Goal: Transaction & Acquisition: Purchase product/service

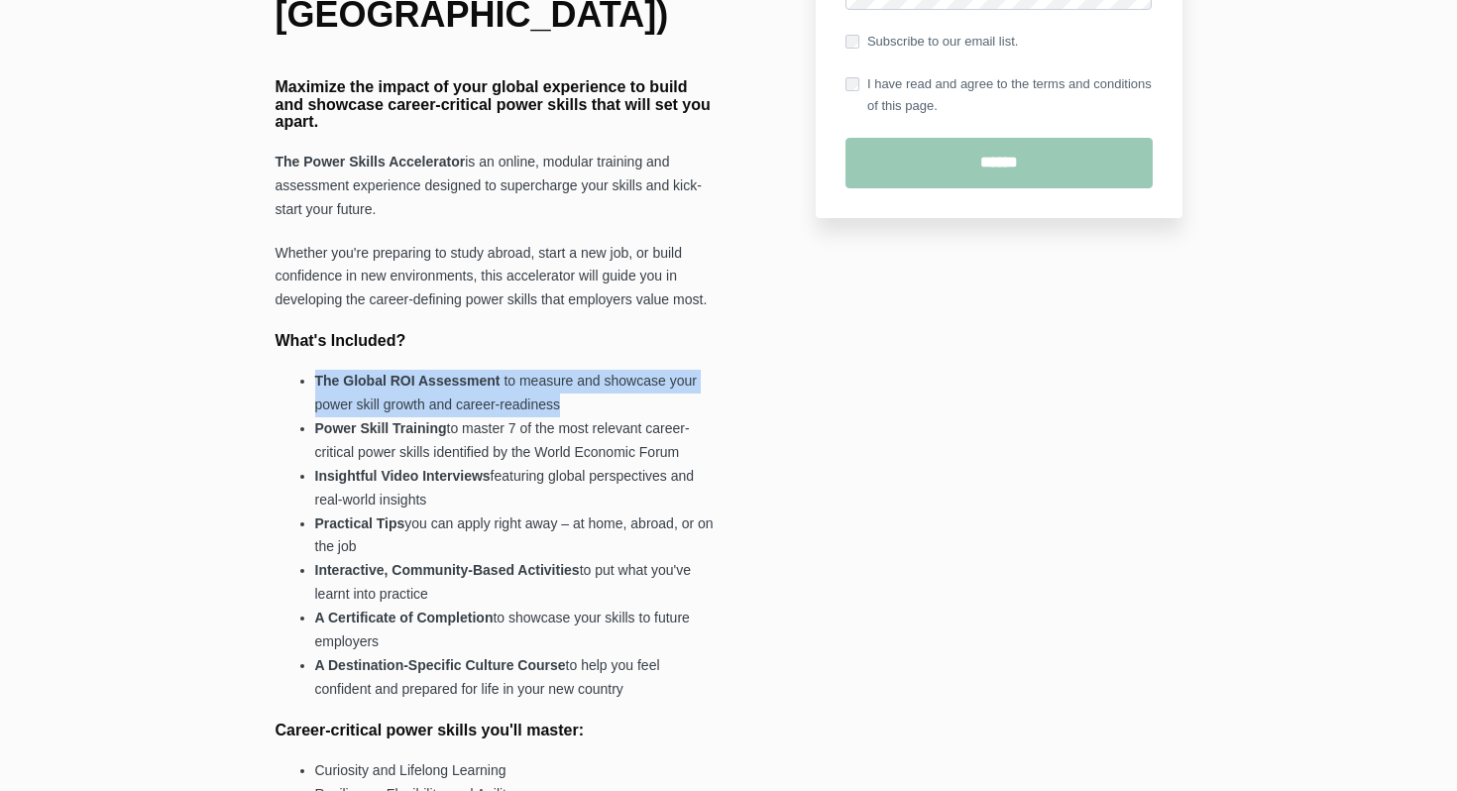
click at [391, 420] on strong "Power Skill Training" at bounding box center [381, 428] width 132 height 16
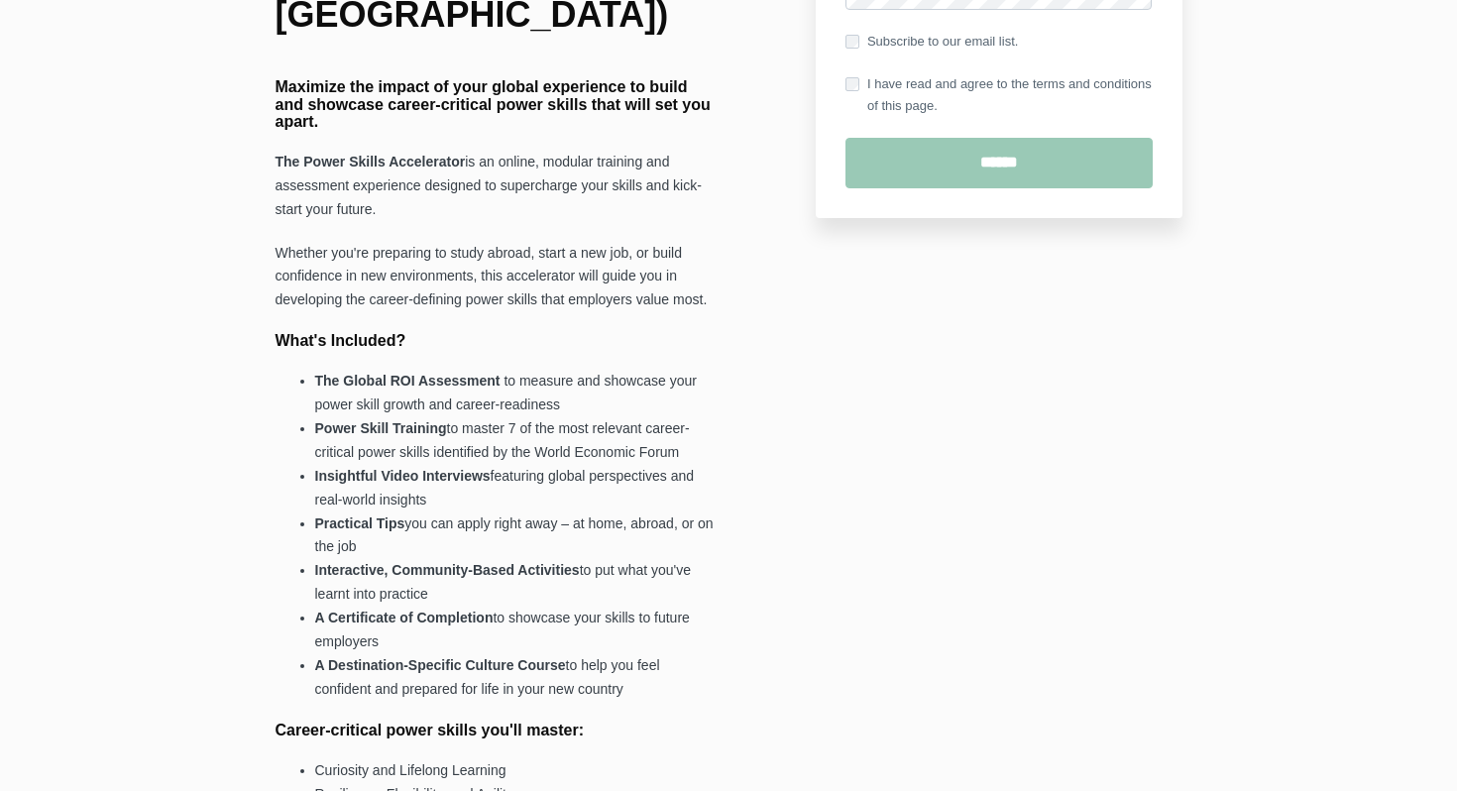
click at [391, 420] on strong "Power Skill Training" at bounding box center [381, 428] width 132 height 16
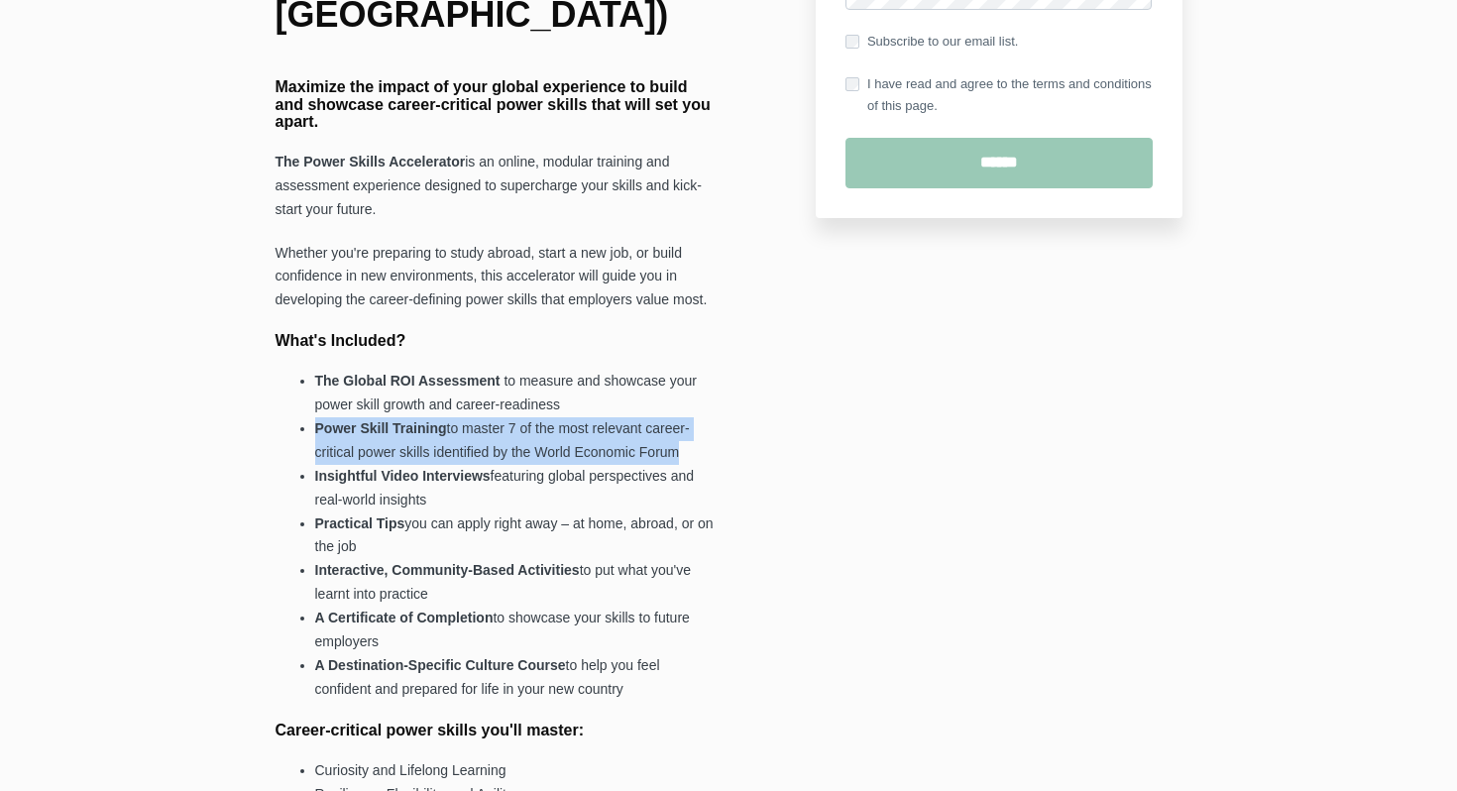
click at [391, 473] on li "Insightful Video Interviews featuring global perspectives and real-world insigh…" at bounding box center [517, 489] width 404 height 48
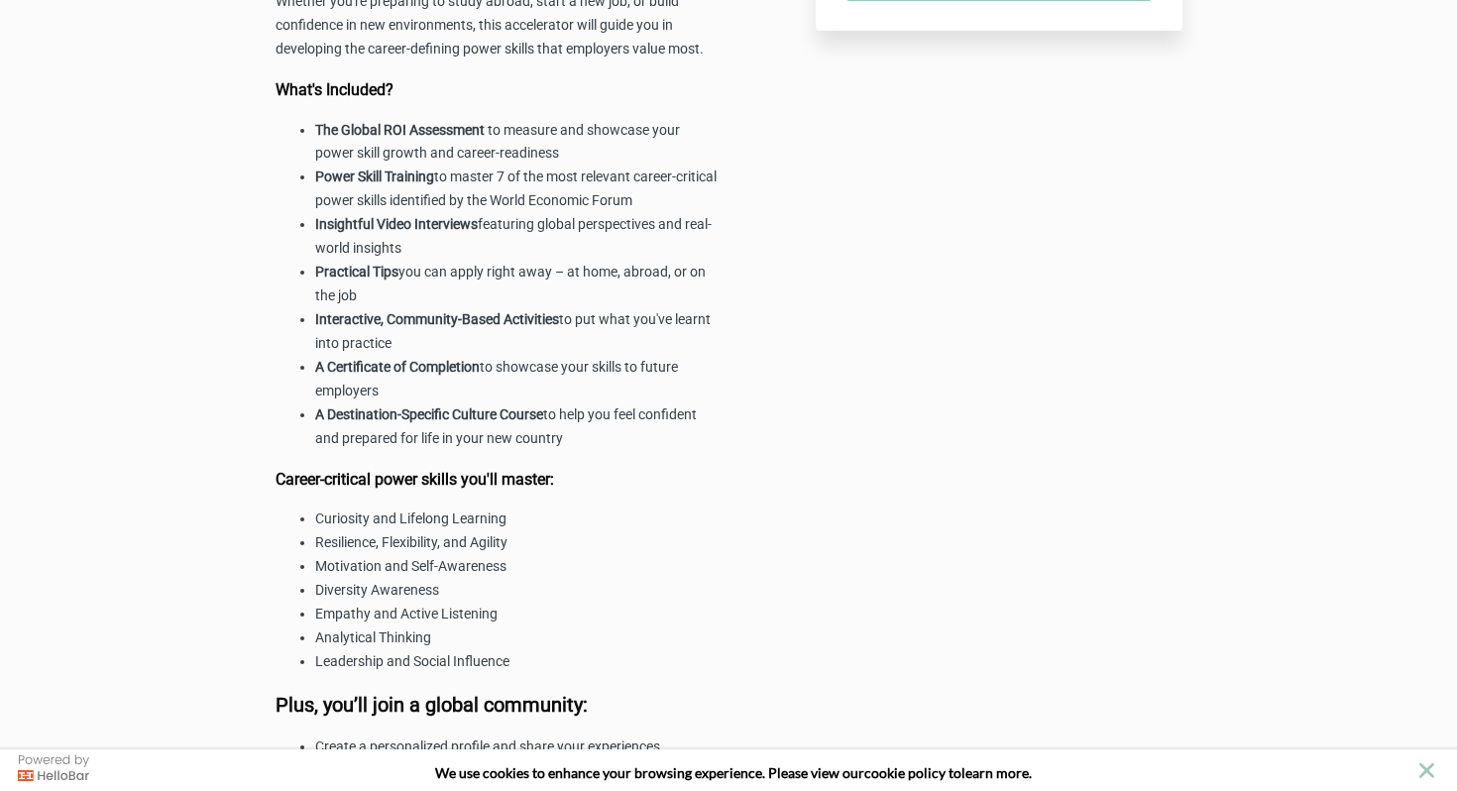
scroll to position [699, 0]
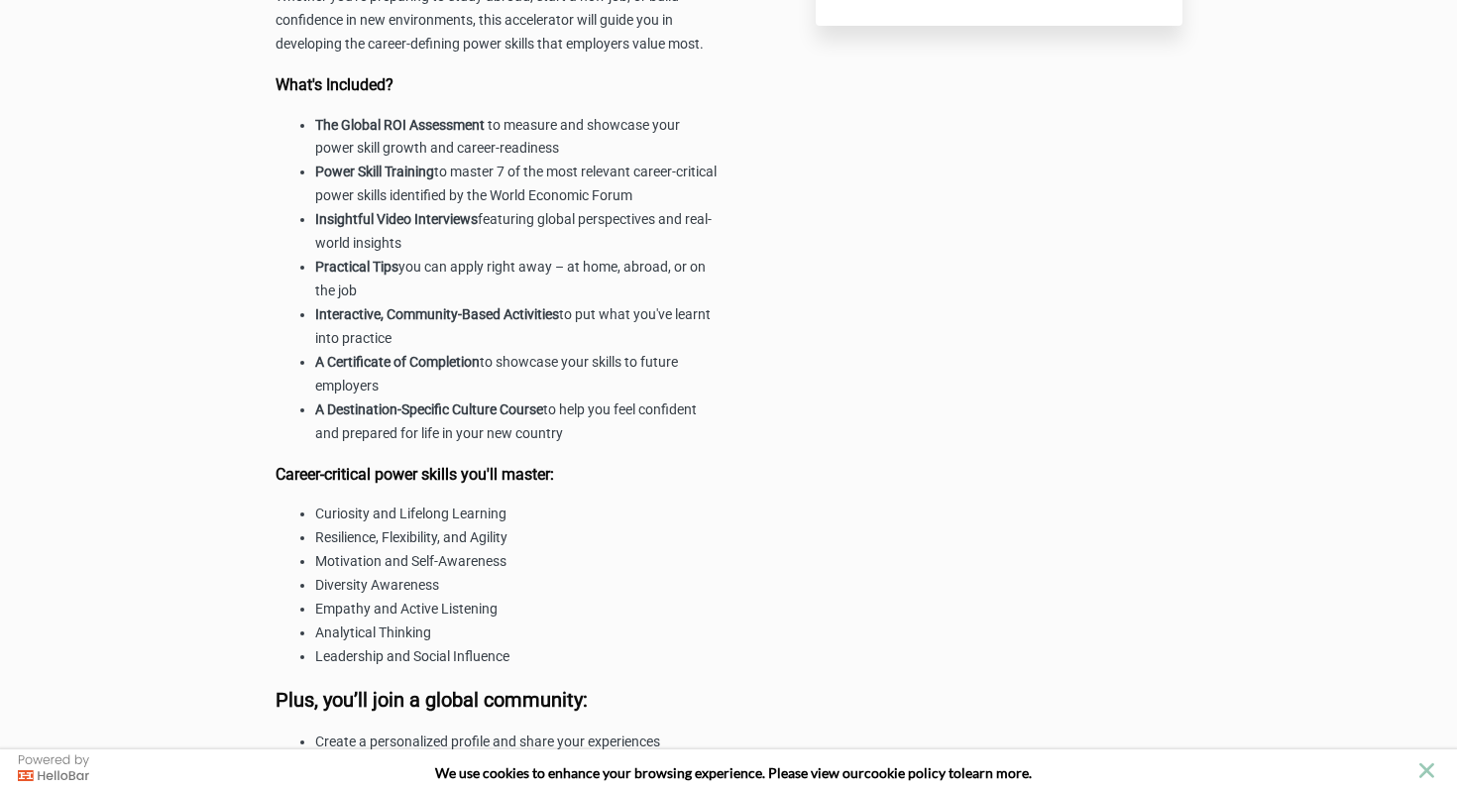
click at [416, 133] on strong "The Global ROI Assessment" at bounding box center [399, 125] width 169 height 16
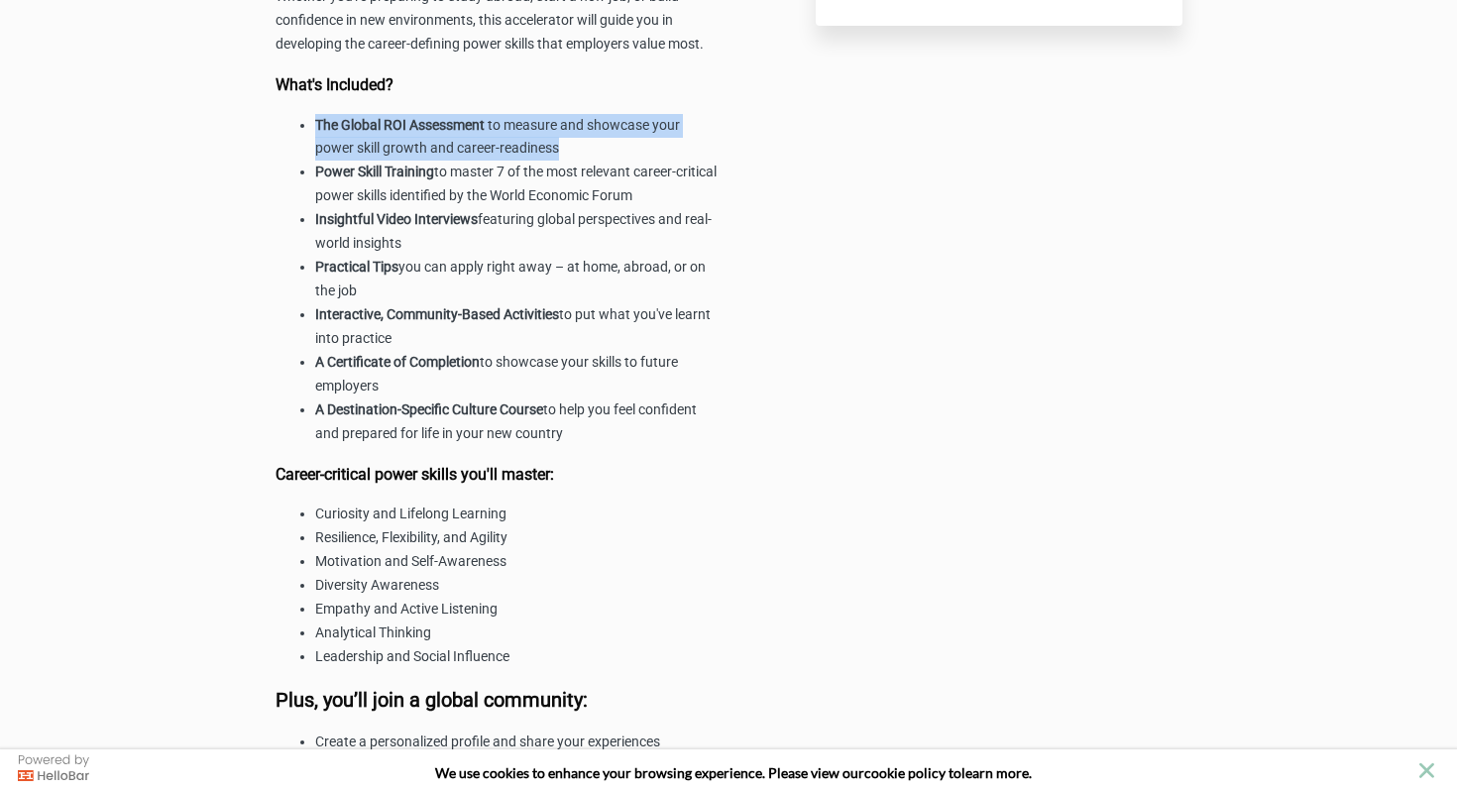
click at [419, 208] on li "Power Skill Training to master 7 of the most relevant career-critical power ski…" at bounding box center [517, 185] width 404 height 48
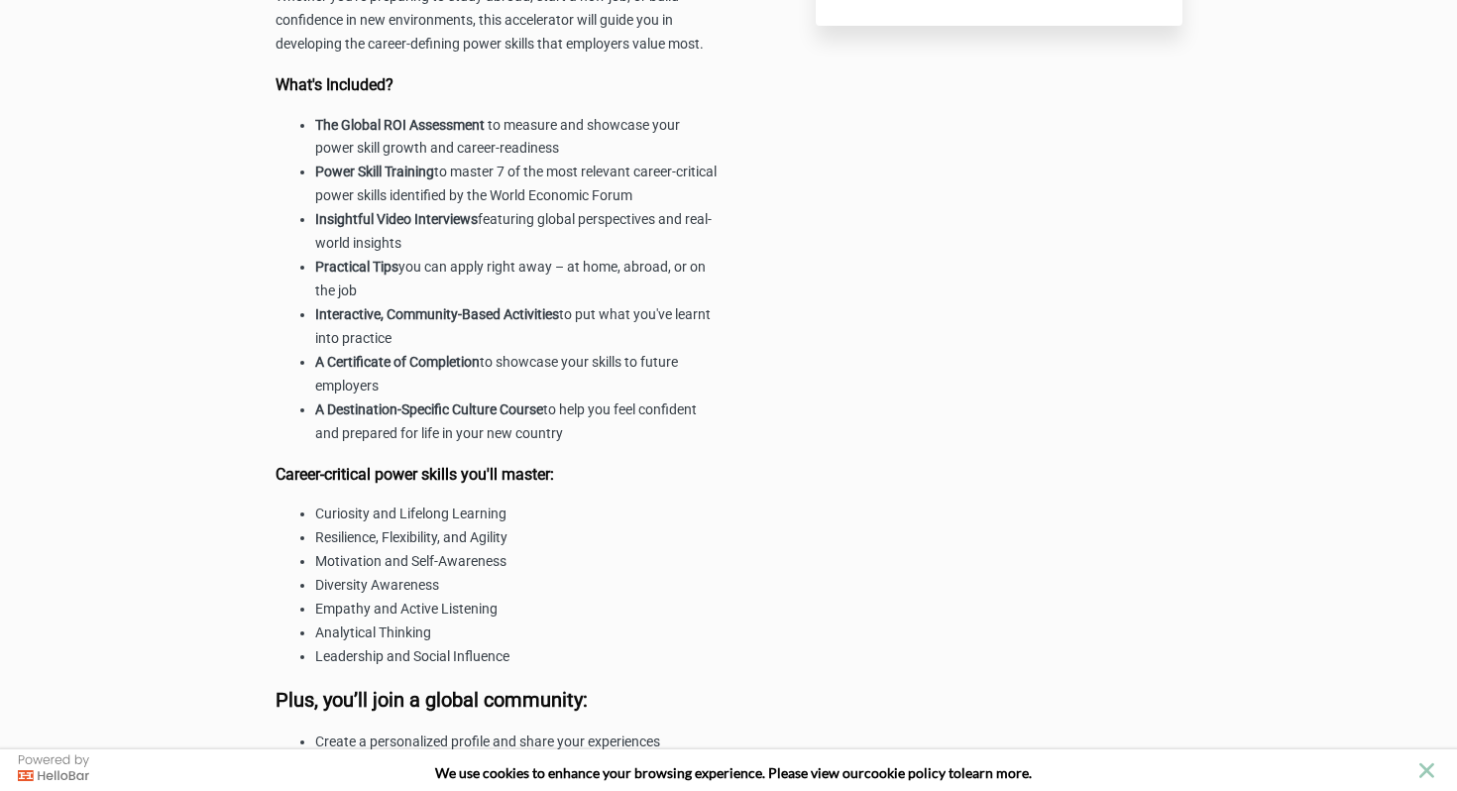
click at [419, 208] on li "Power Skill Training to master 7 of the most relevant career-critical power ski…" at bounding box center [517, 185] width 404 height 48
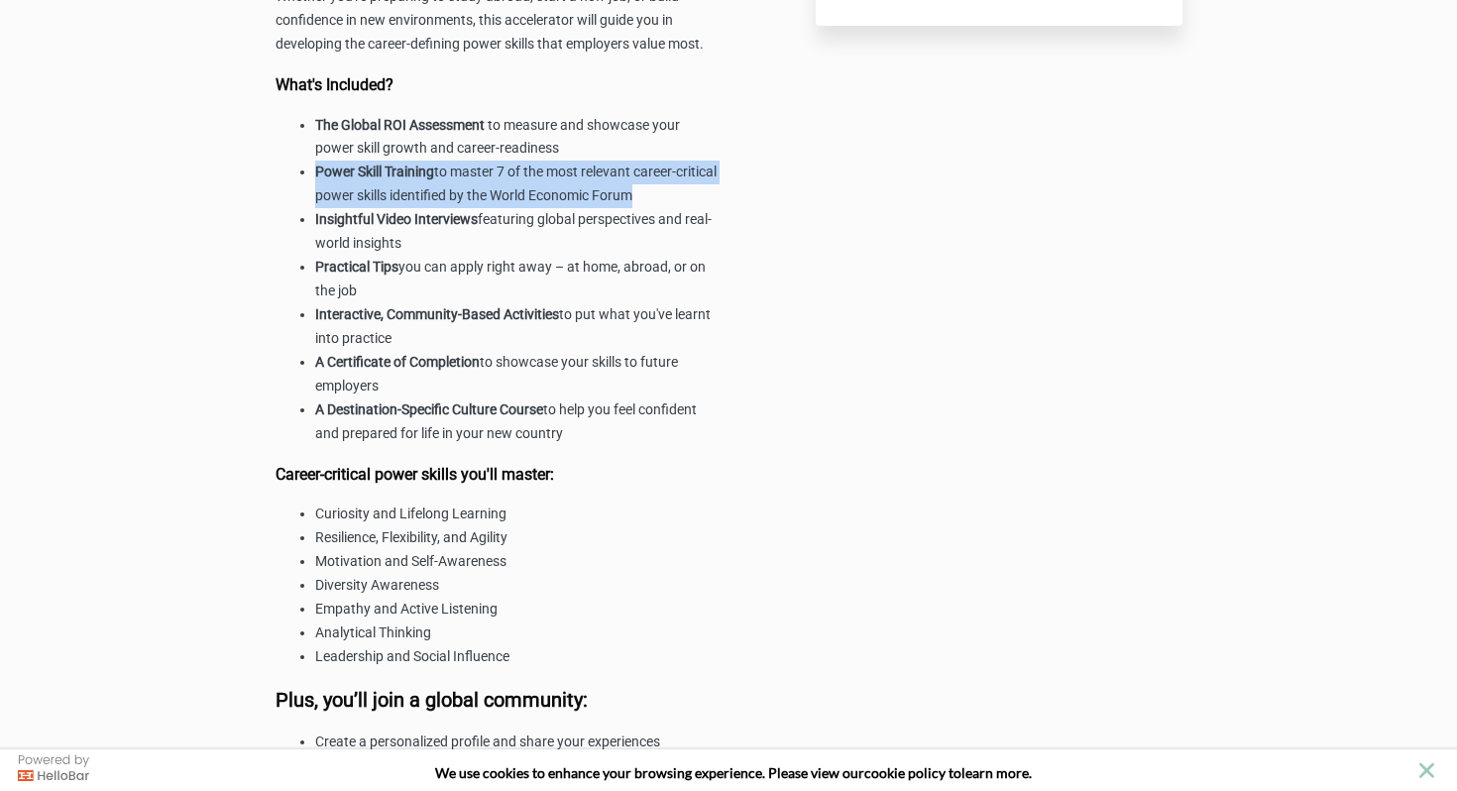
click at [425, 227] on strong "Insightful Video Interviews" at bounding box center [396, 219] width 163 height 16
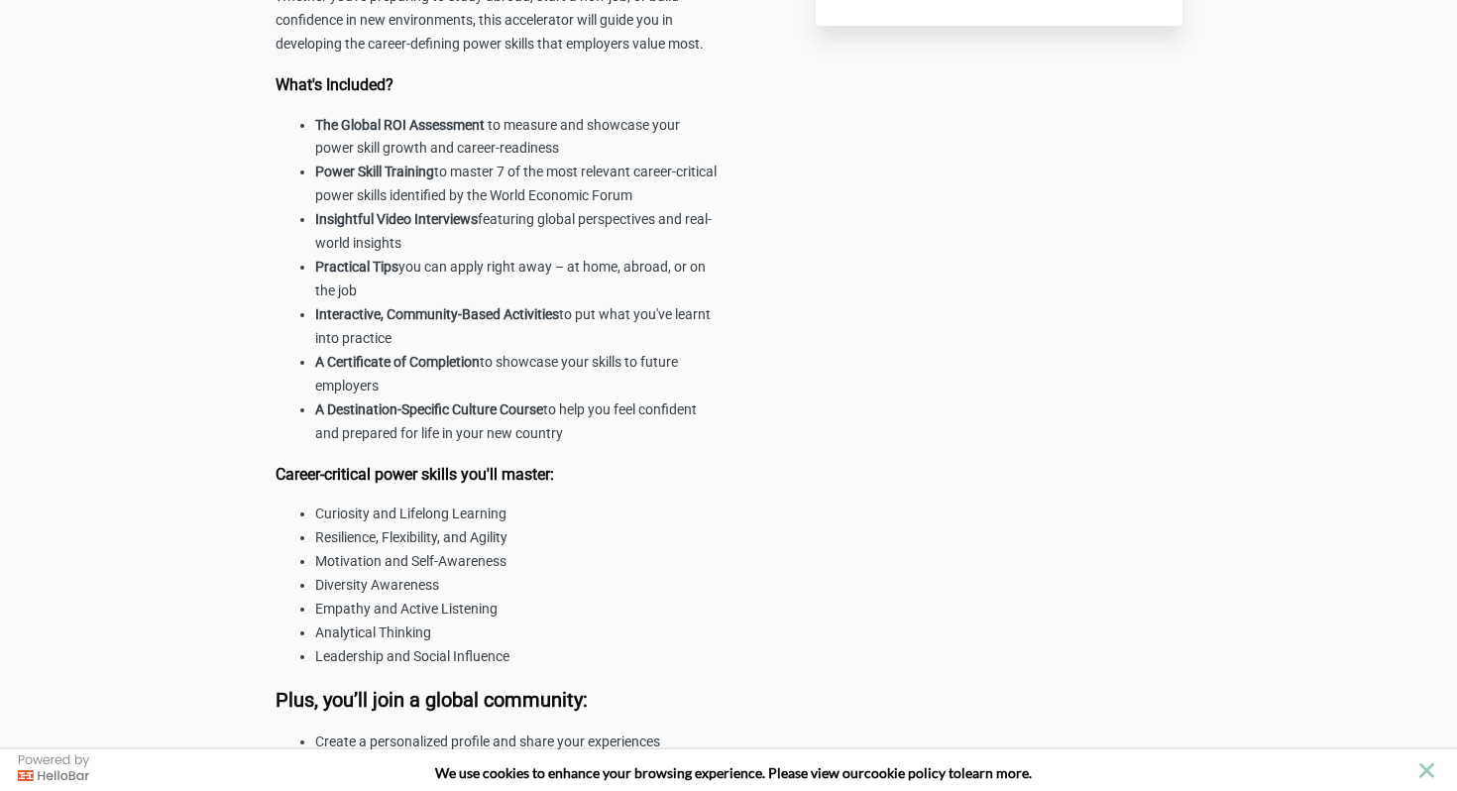
click at [425, 227] on strong "Insightful Video Interviews" at bounding box center [396, 219] width 163 height 16
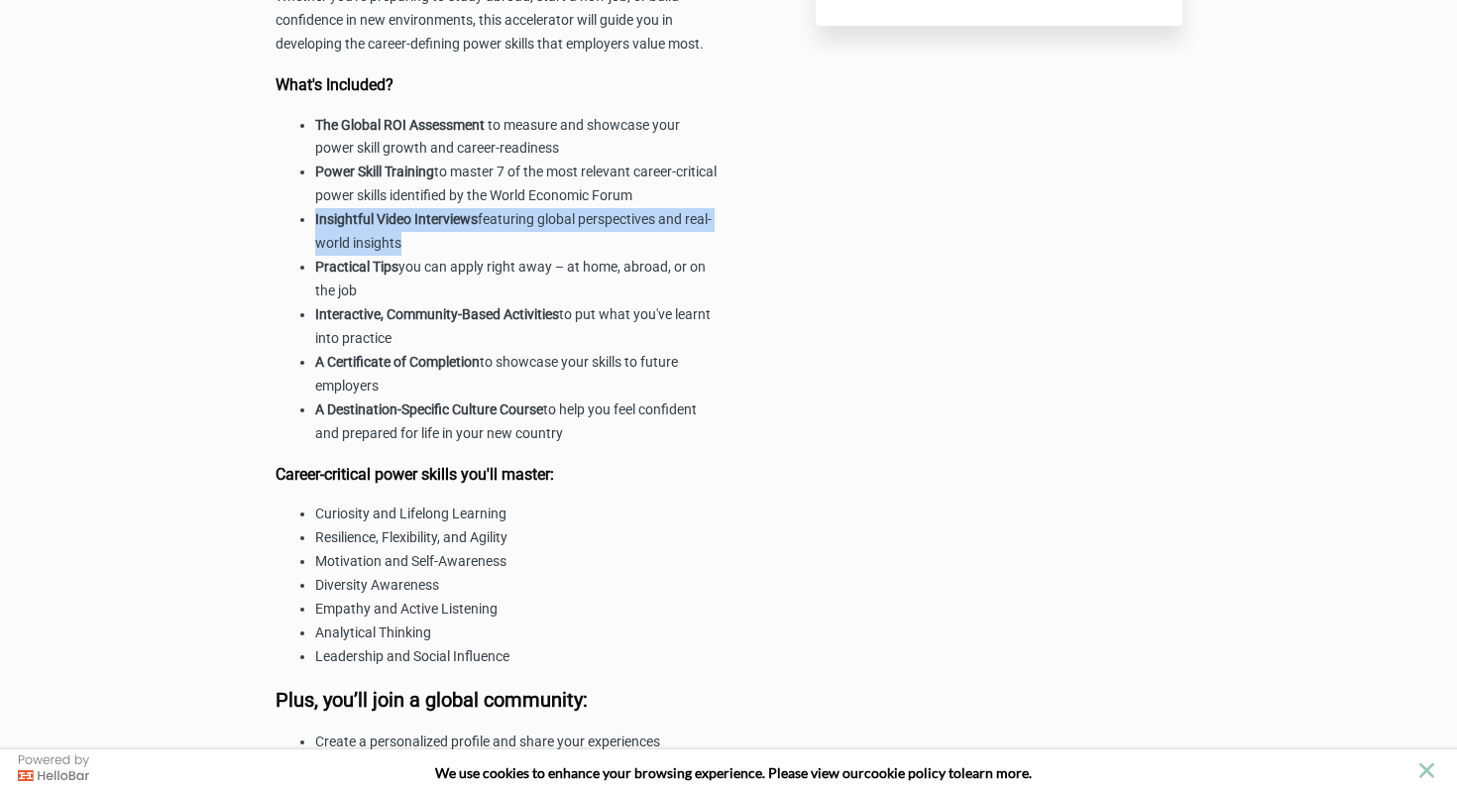
click at [398, 274] on strong "Practical Tips" at bounding box center [356, 267] width 83 height 16
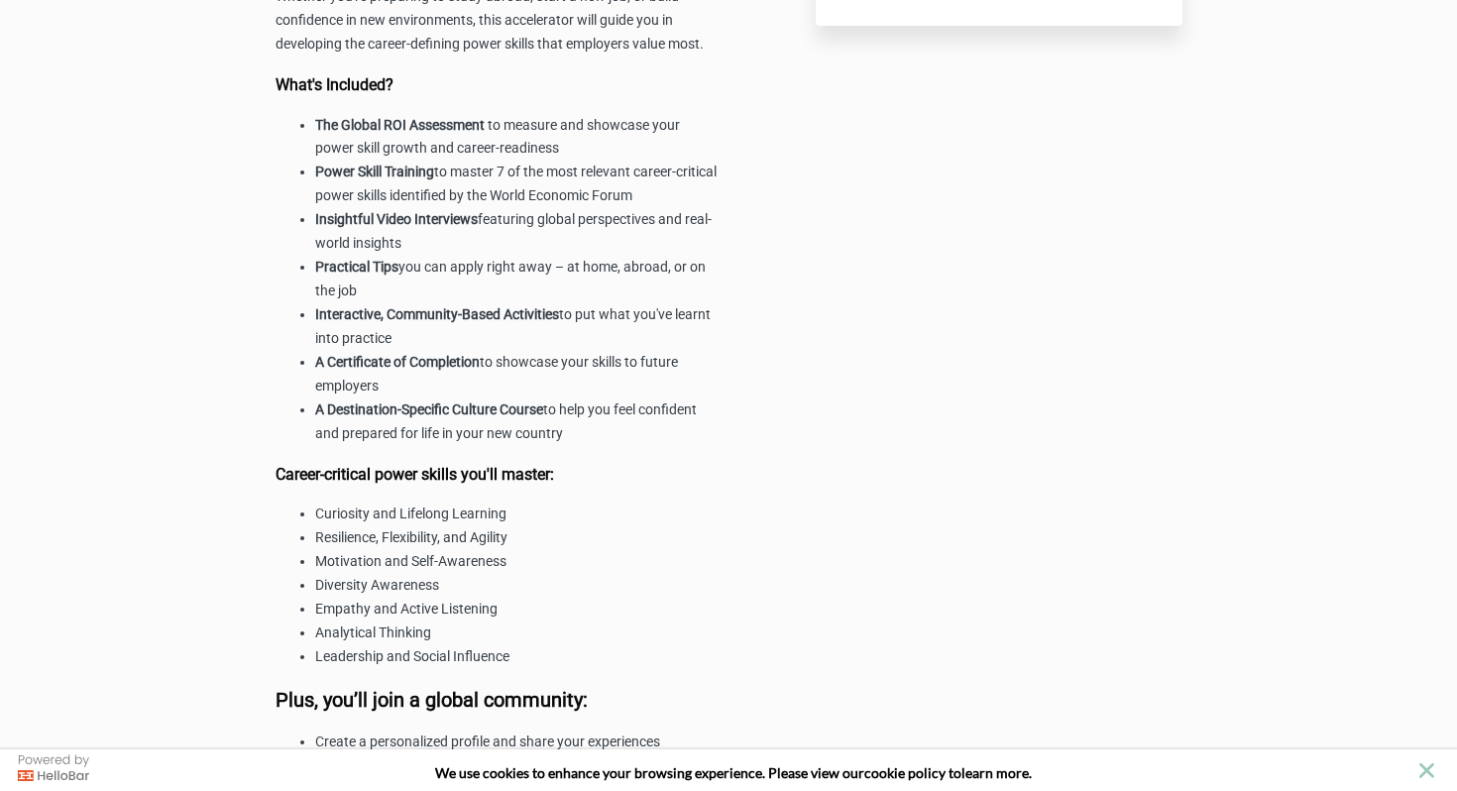
click at [398, 274] on strong "Practical Tips" at bounding box center [356, 267] width 83 height 16
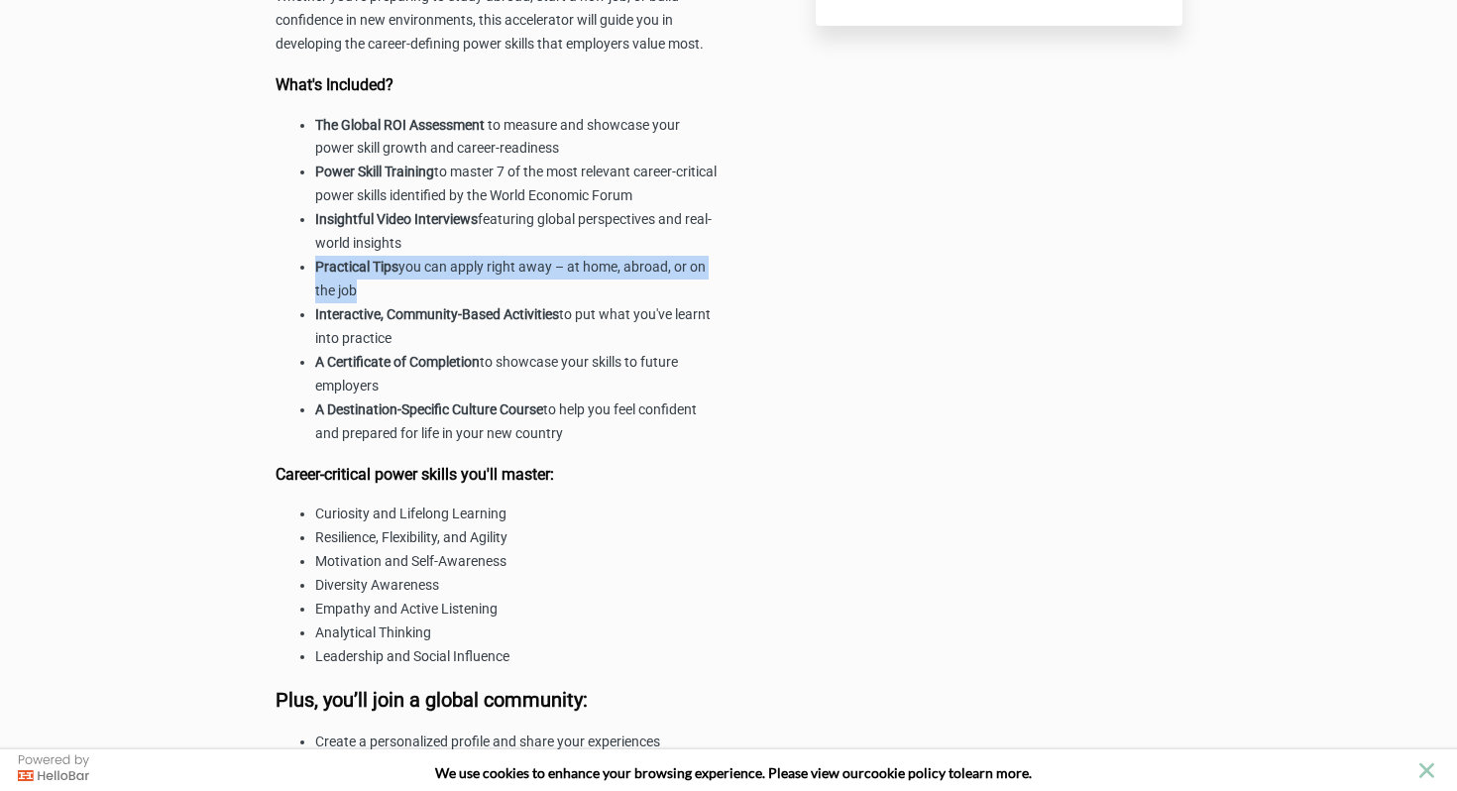
click at [401, 322] on strong "Interactive, Community-Based Activities" at bounding box center [437, 314] width 244 height 16
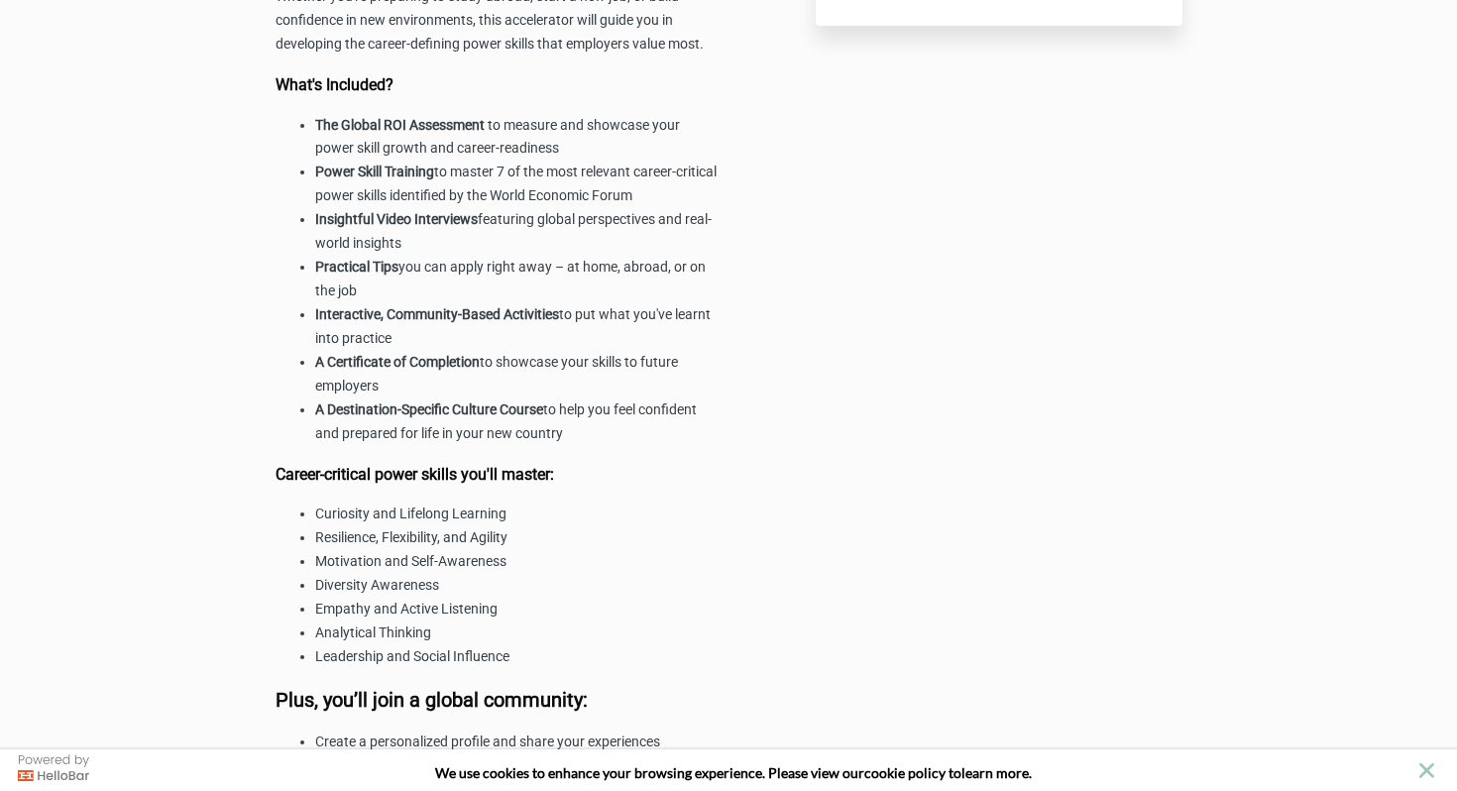
click at [401, 322] on strong "Interactive, Community-Based Activities" at bounding box center [437, 314] width 244 height 16
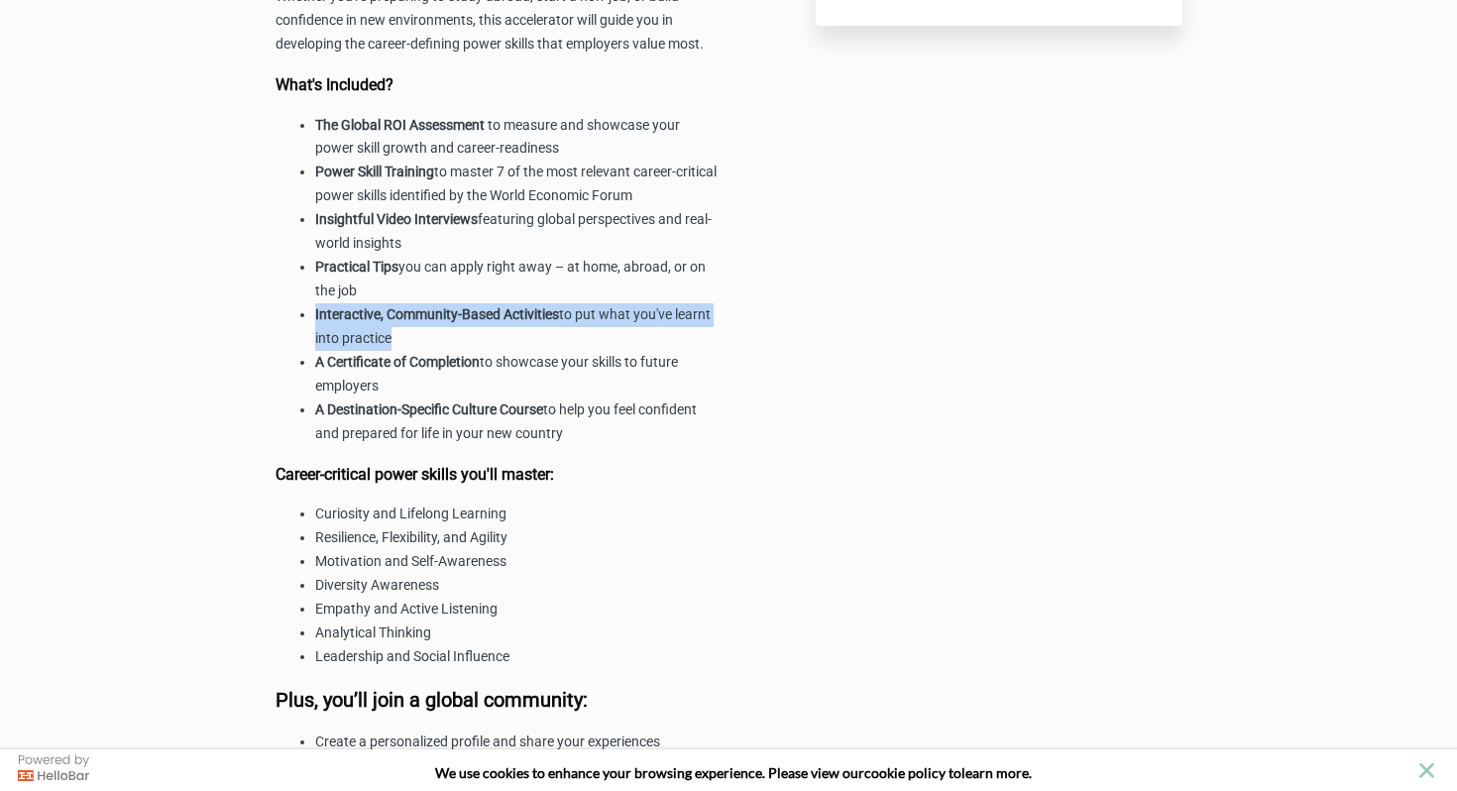
click at [401, 398] on li "A Certificate of Completion to showcase your skills to future employers" at bounding box center [517, 375] width 404 height 48
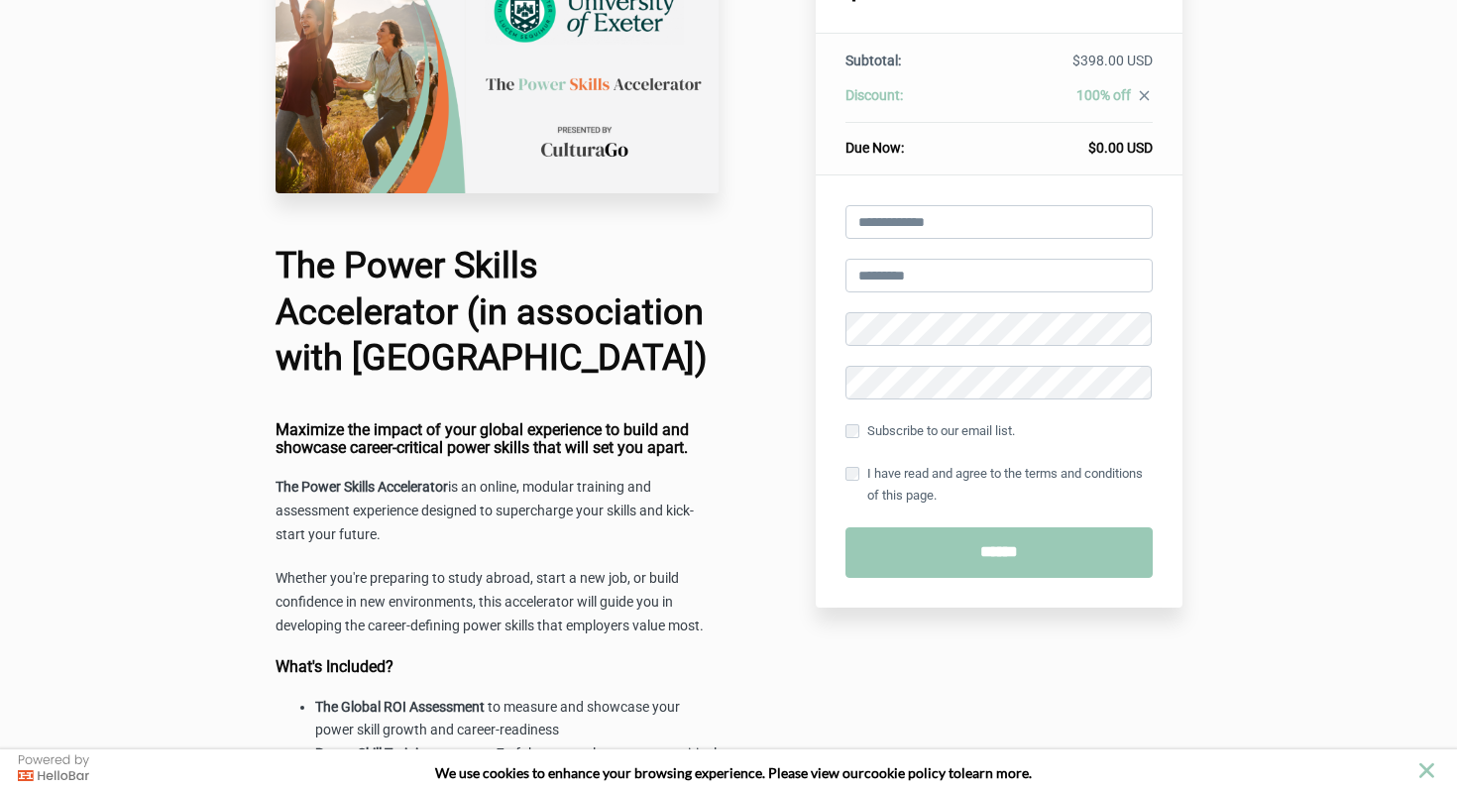
scroll to position [0, 0]
